Goal: Task Accomplishment & Management: Manage account settings

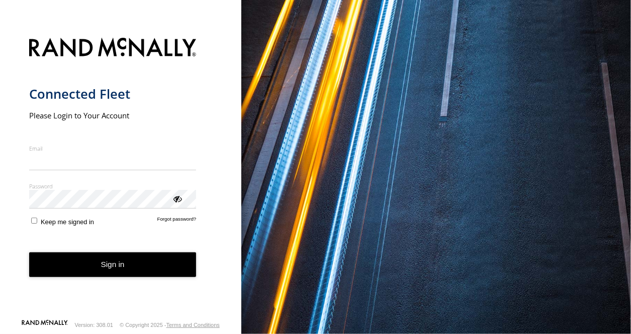
click at [79, 165] on input "Email" at bounding box center [113, 161] width 168 height 18
type input "**********"
click at [183, 195] on div "Password Enter you login password" at bounding box center [113, 195] width 168 height 26
click at [178, 196] on div "ViewPassword" at bounding box center [177, 198] width 10 height 10
click at [180, 195] on div "ViewPassword" at bounding box center [177, 198] width 10 height 10
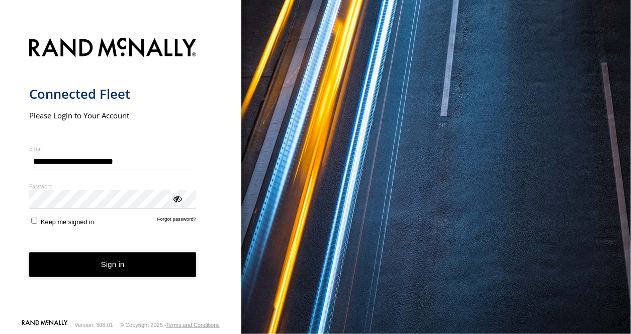
click at [137, 266] on button "Sign in" at bounding box center [113, 264] width 168 height 25
